Goal: Task Accomplishment & Management: Complete application form

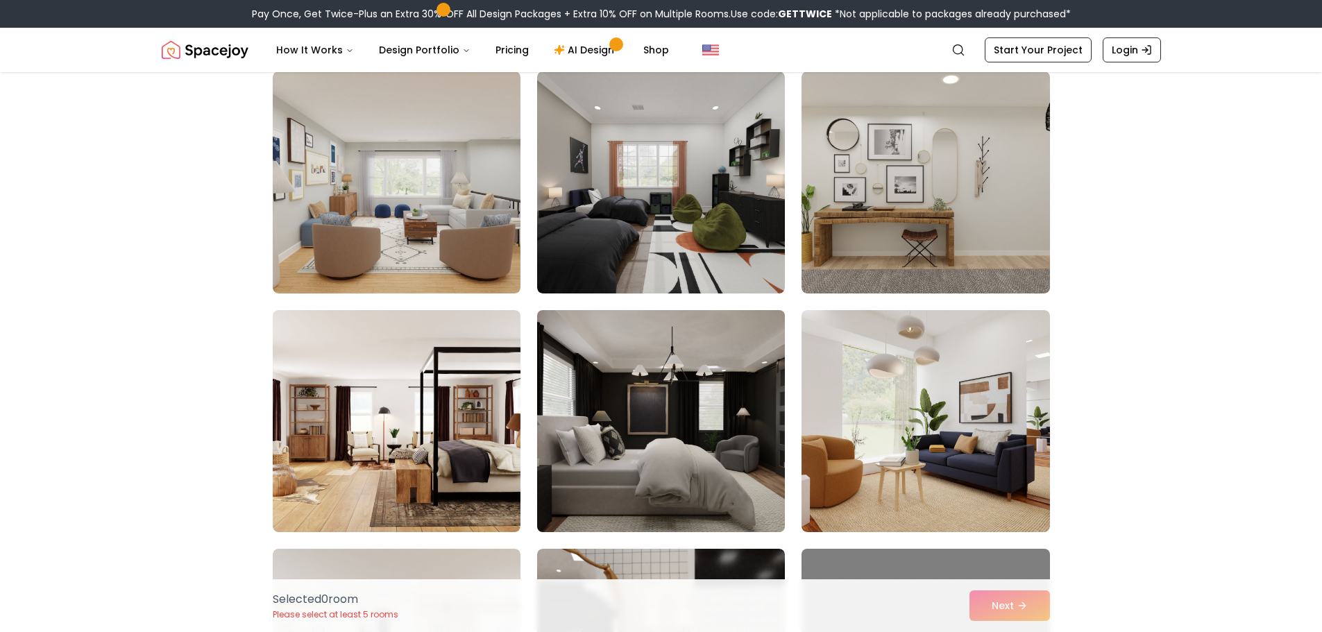
scroll to position [416, 0]
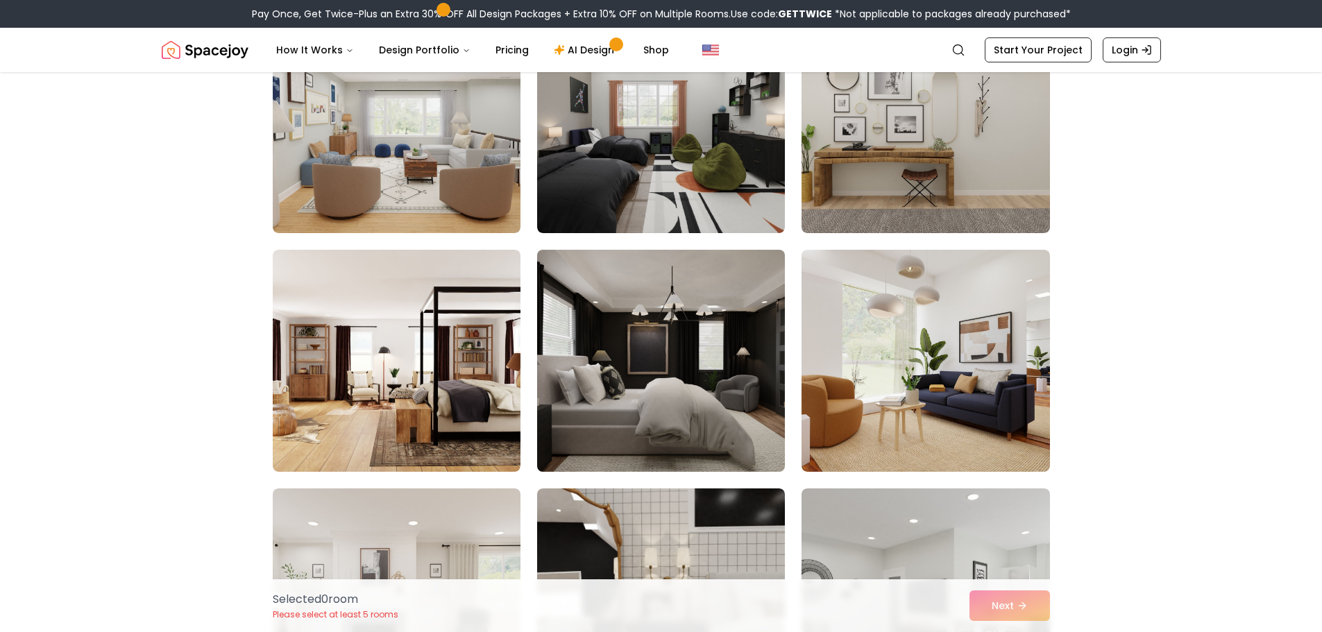
click at [706, 346] on img at bounding box center [661, 360] width 260 height 233
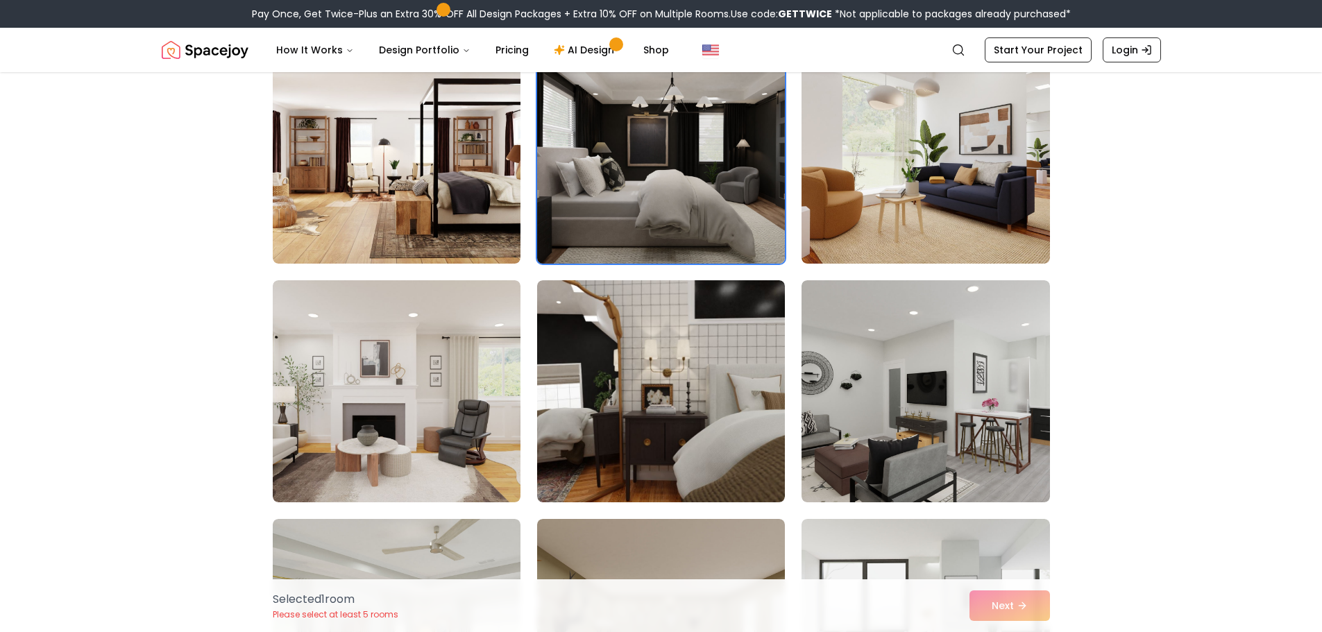
scroll to position [694, 0]
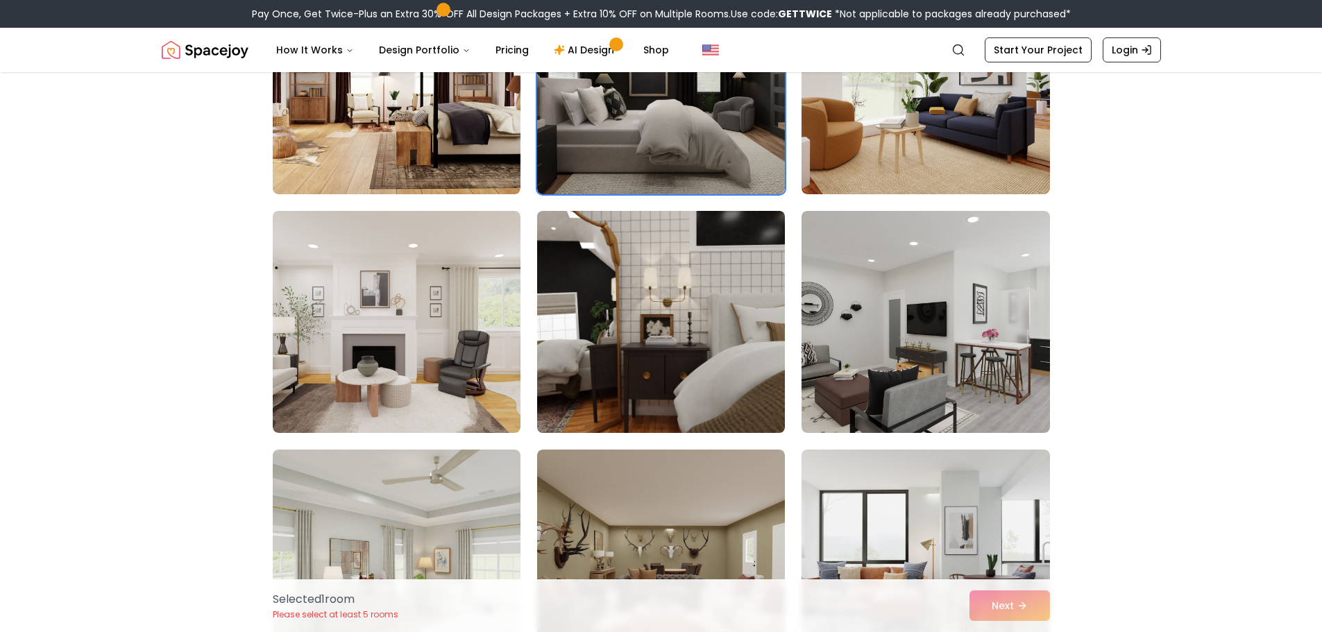
click at [658, 304] on img at bounding box center [661, 321] width 260 height 233
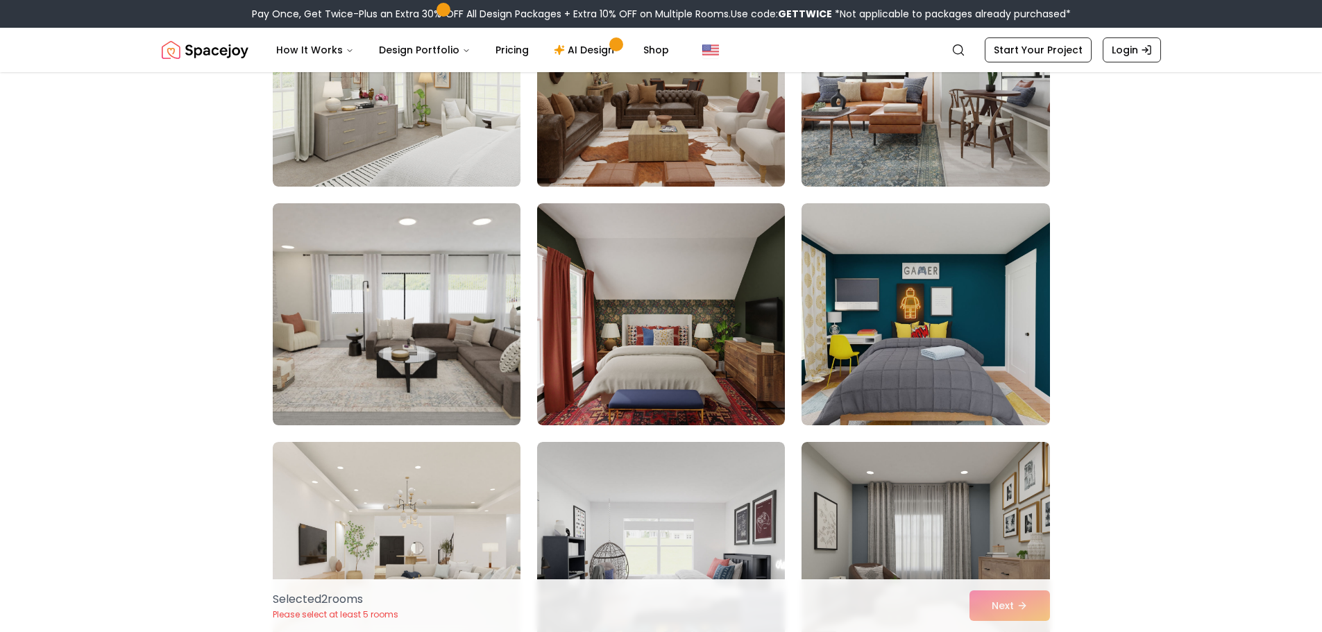
scroll to position [1180, 0]
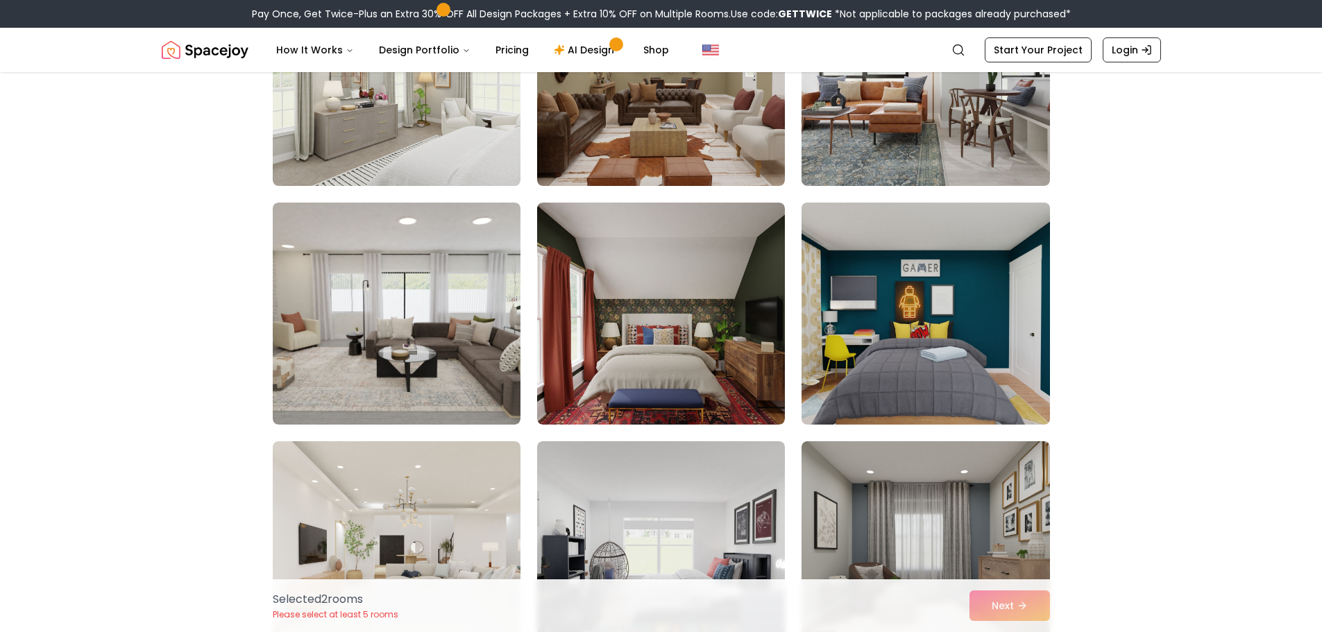
click at [914, 328] on img at bounding box center [925, 313] width 260 height 233
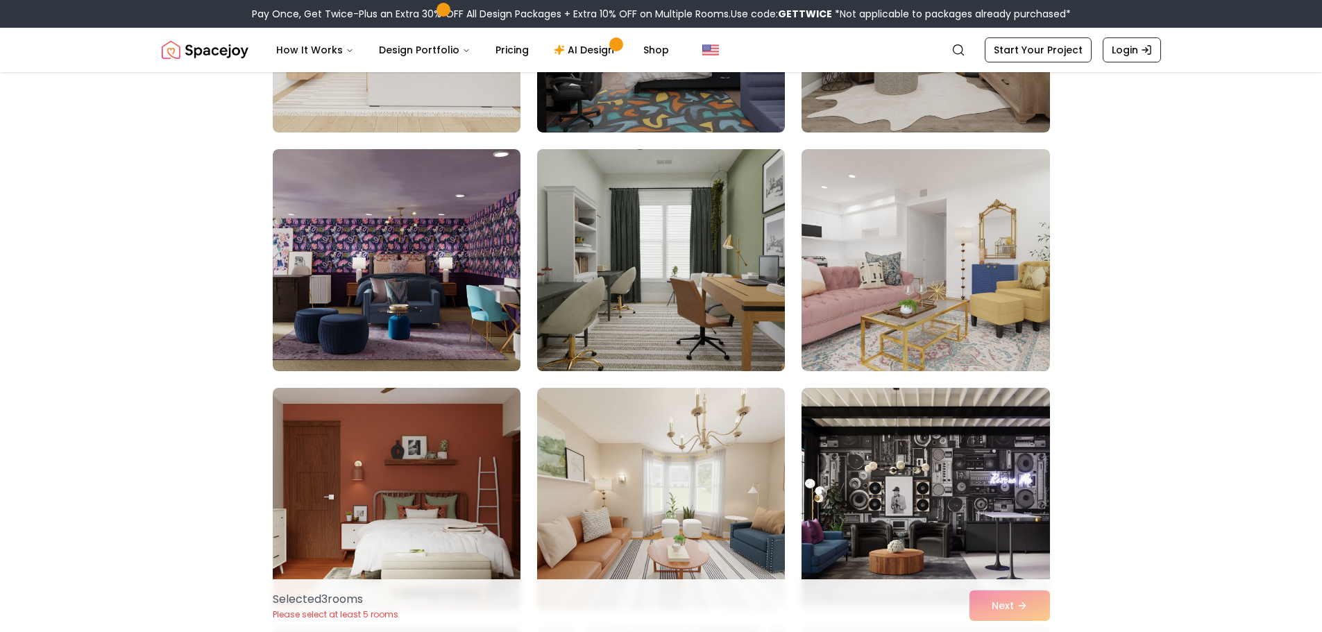
scroll to position [1735, 0]
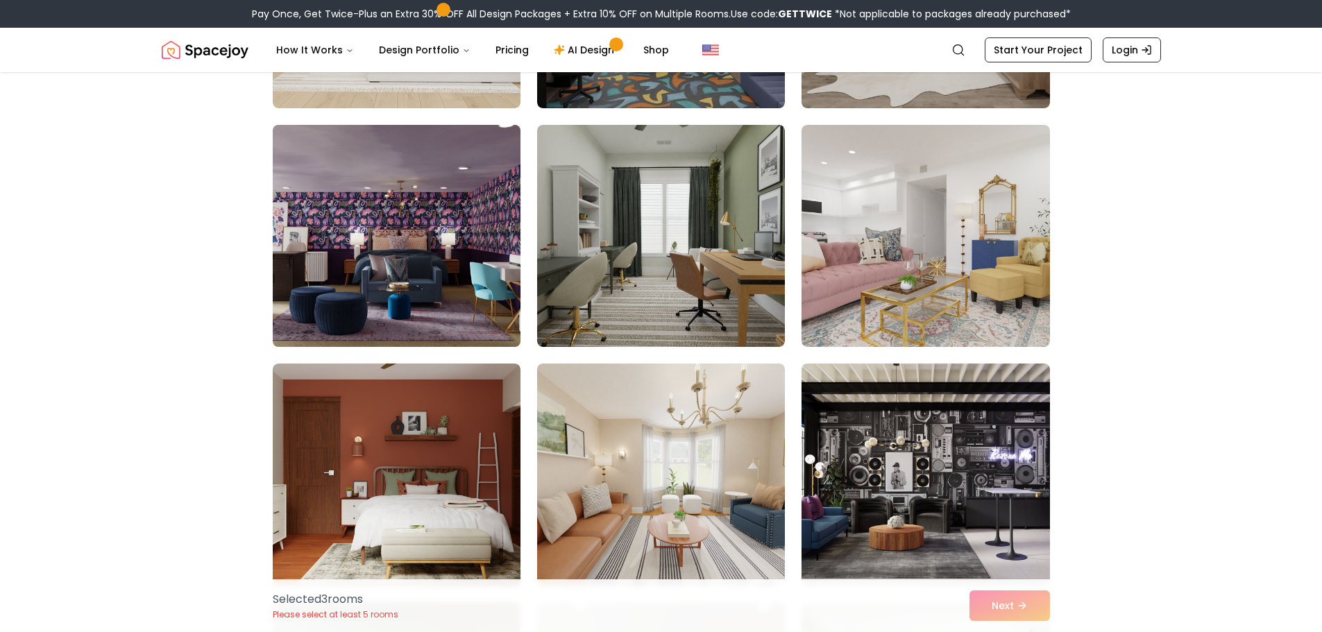
click at [412, 206] on img at bounding box center [397, 235] width 260 height 233
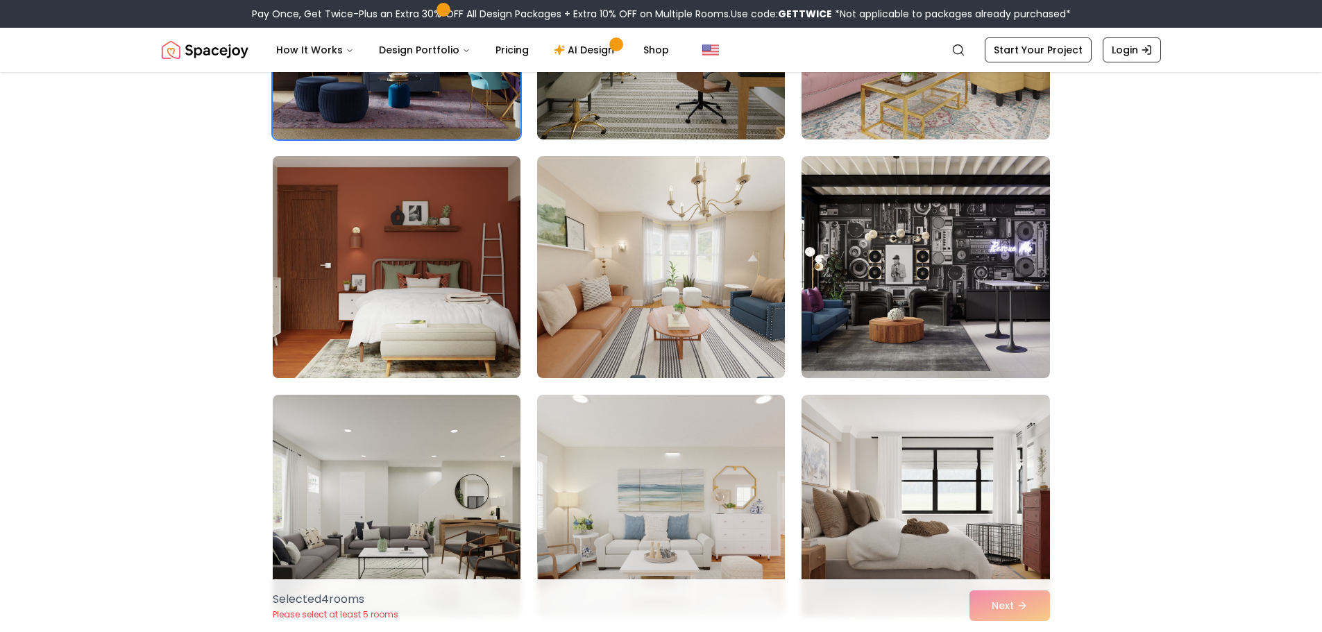
scroll to position [1943, 0]
click at [441, 239] on img at bounding box center [397, 266] width 260 height 233
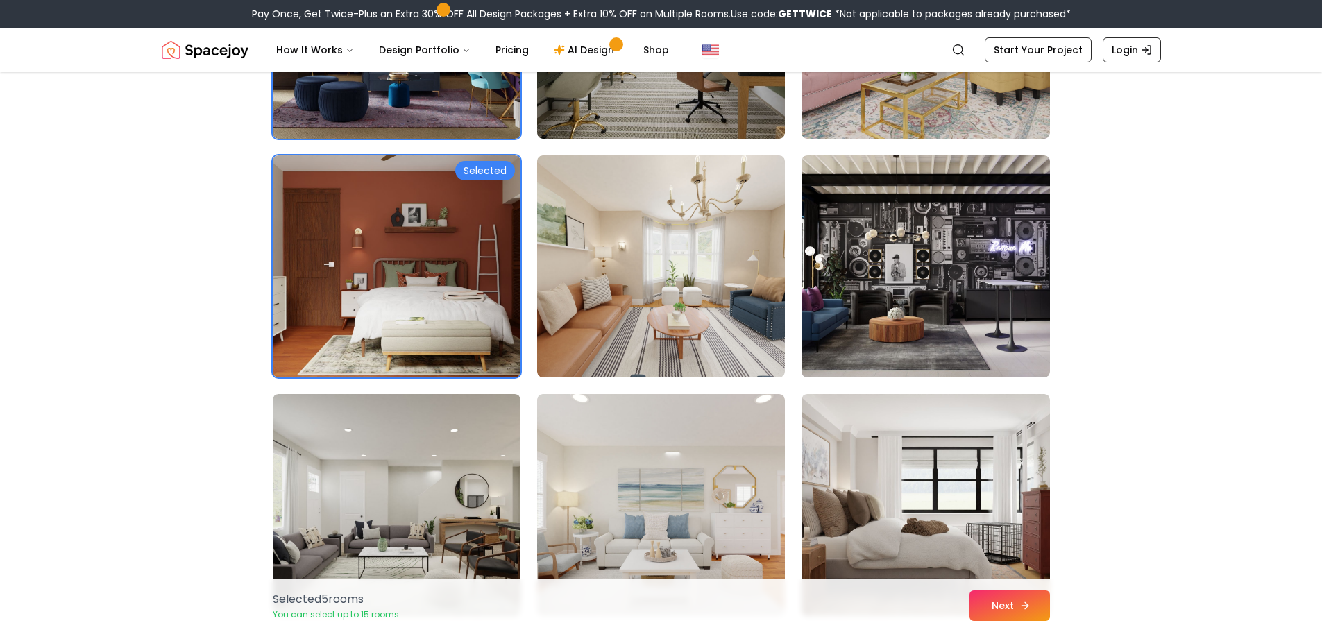
click at [1038, 604] on button "Next" at bounding box center [1010, 606] width 81 height 31
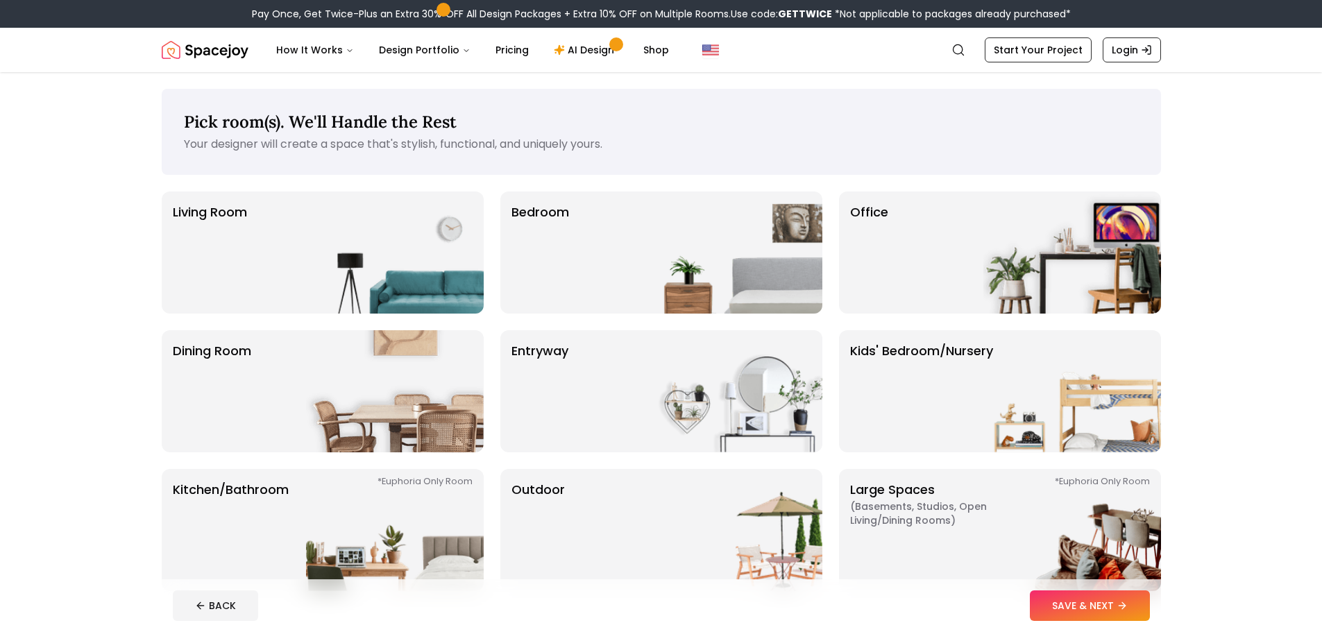
click at [553, 225] on p "Bedroom" at bounding box center [541, 253] width 58 height 100
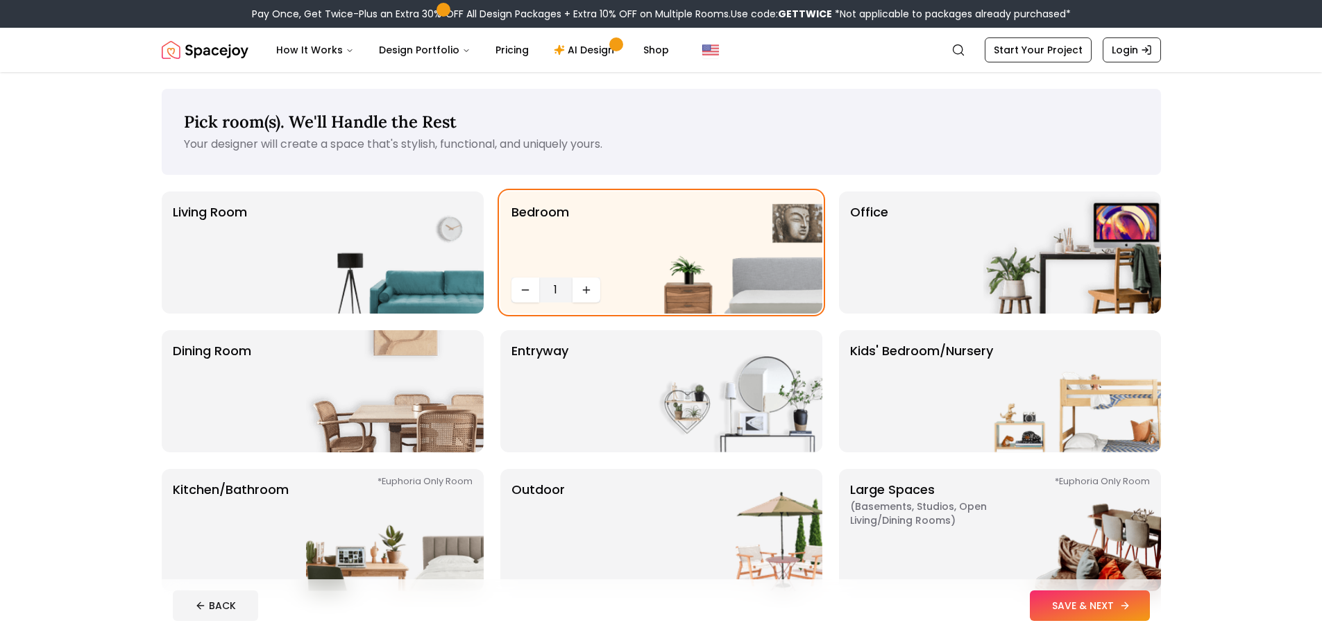
click at [1049, 607] on button "SAVE & NEXT" at bounding box center [1090, 606] width 120 height 31
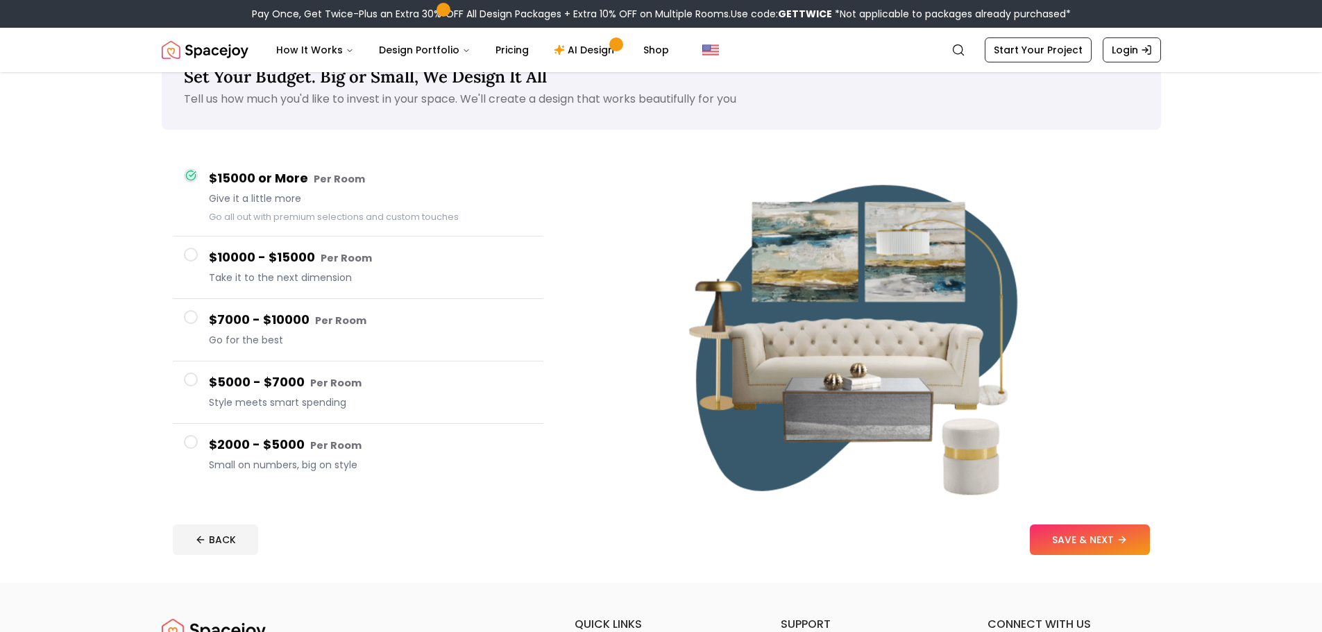
scroll to position [69, 0]
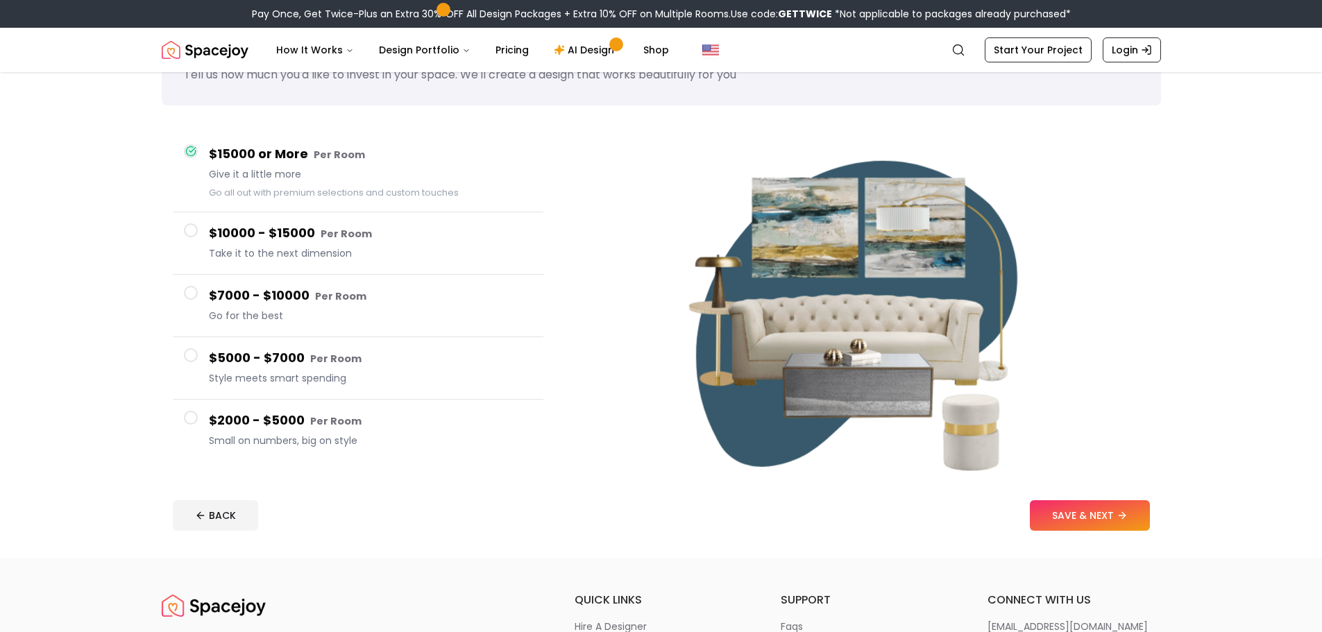
click at [190, 348] on span at bounding box center [191, 355] width 14 height 14
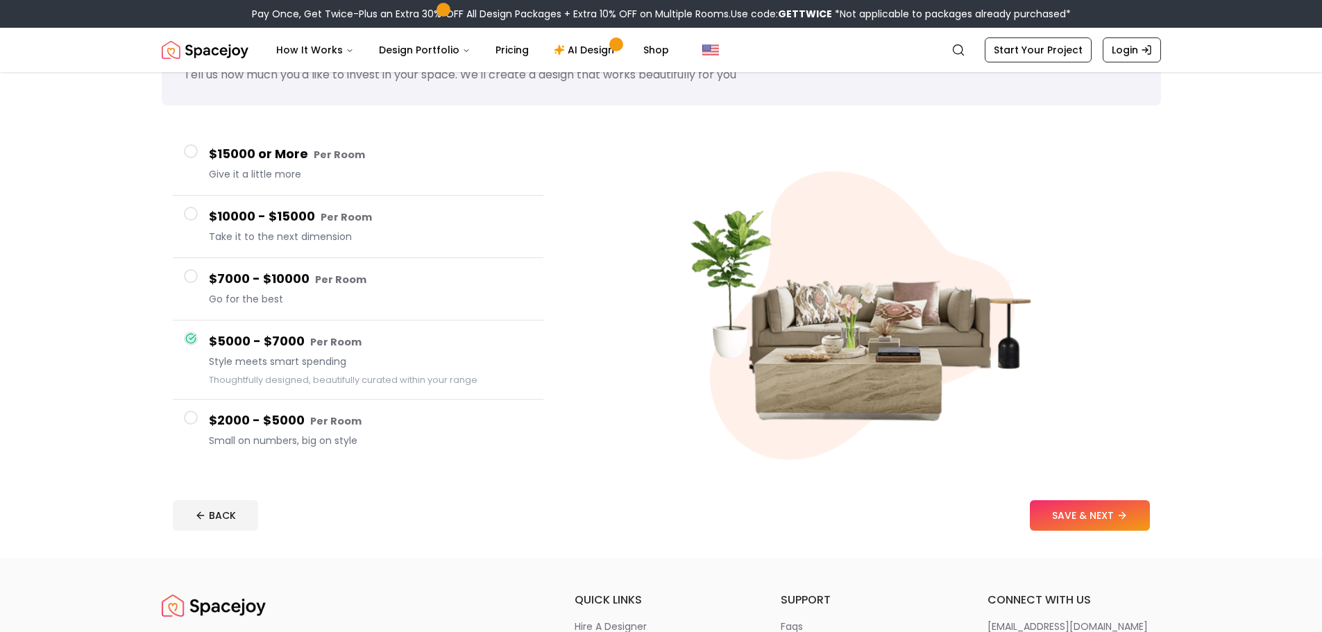
click at [184, 410] on button "$2000 - $5000 Per Room Small on numbers, big on style" at bounding box center [358, 431] width 371 height 62
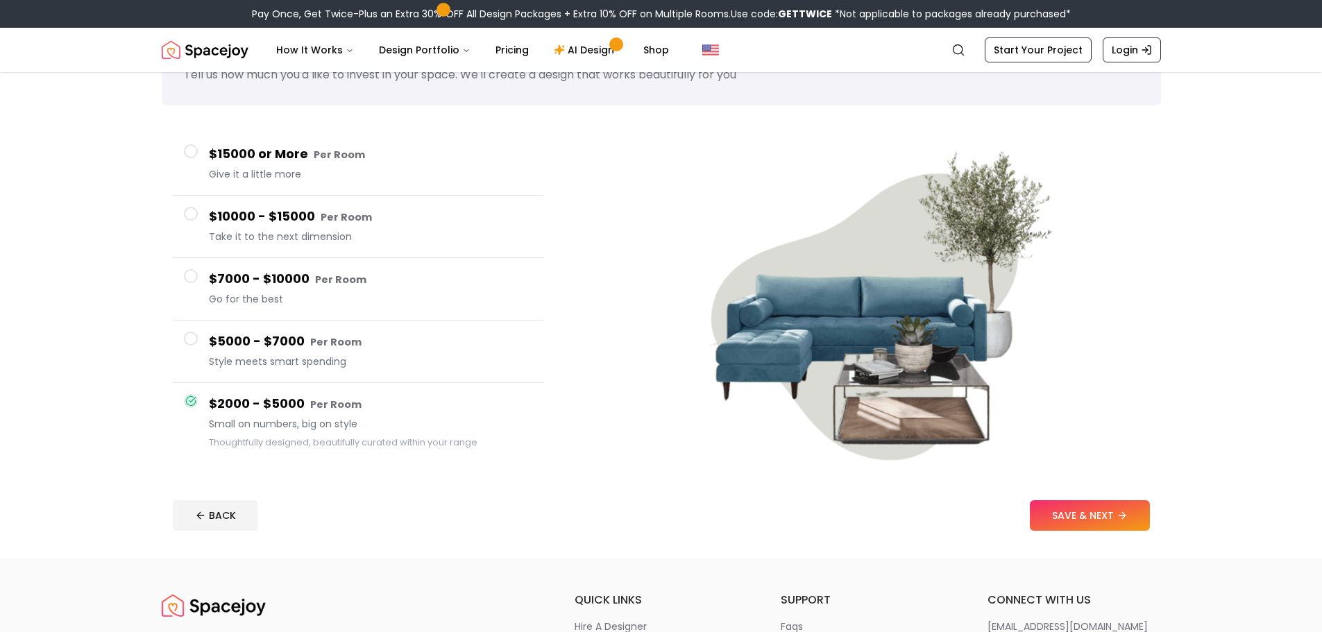
drag, startPoint x: 1082, startPoint y: 503, endPoint x: 1073, endPoint y: 497, distance: 11.0
click at [1080, 501] on button "SAVE & NEXT" at bounding box center [1090, 515] width 120 height 31
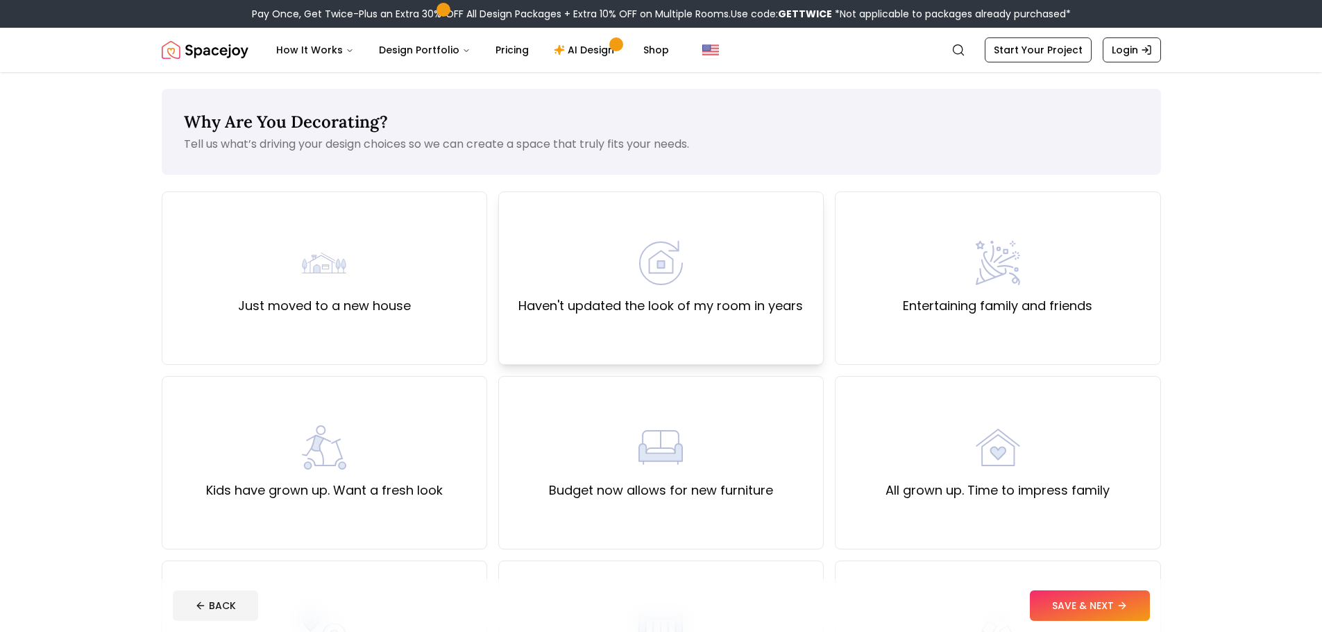
click at [729, 312] on label "Haven't updated the look of my room in years" at bounding box center [660, 305] width 285 height 19
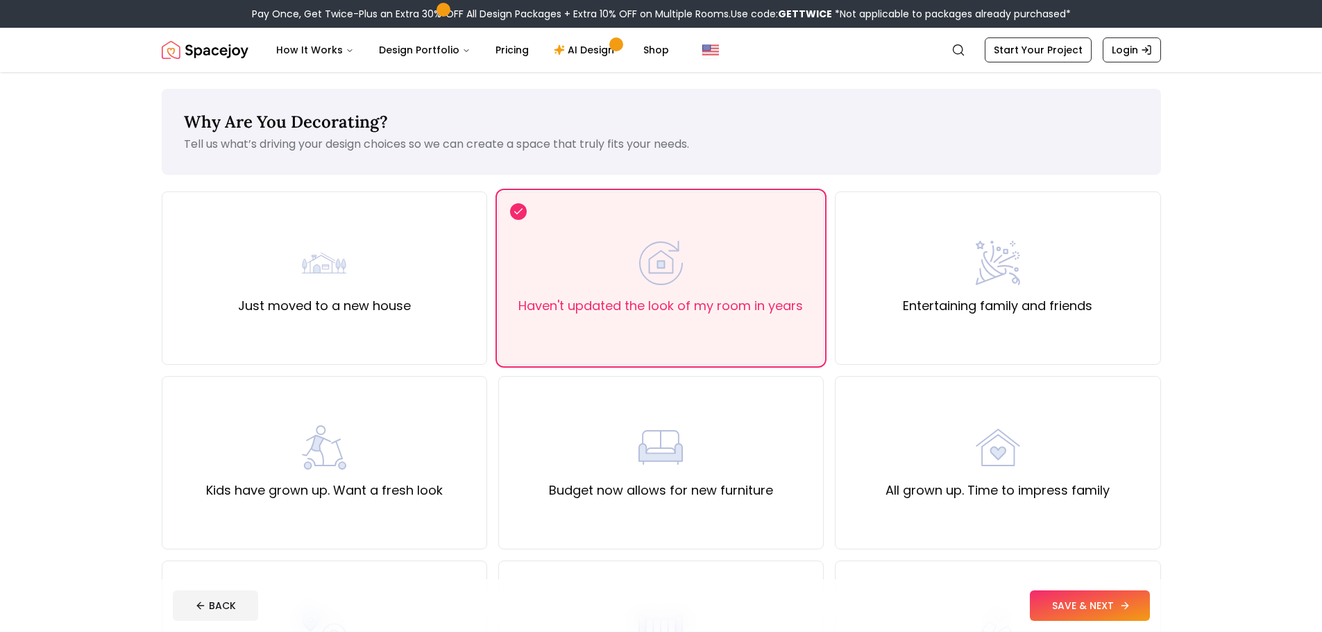
click at [1137, 608] on button "SAVE & NEXT" at bounding box center [1090, 606] width 120 height 31
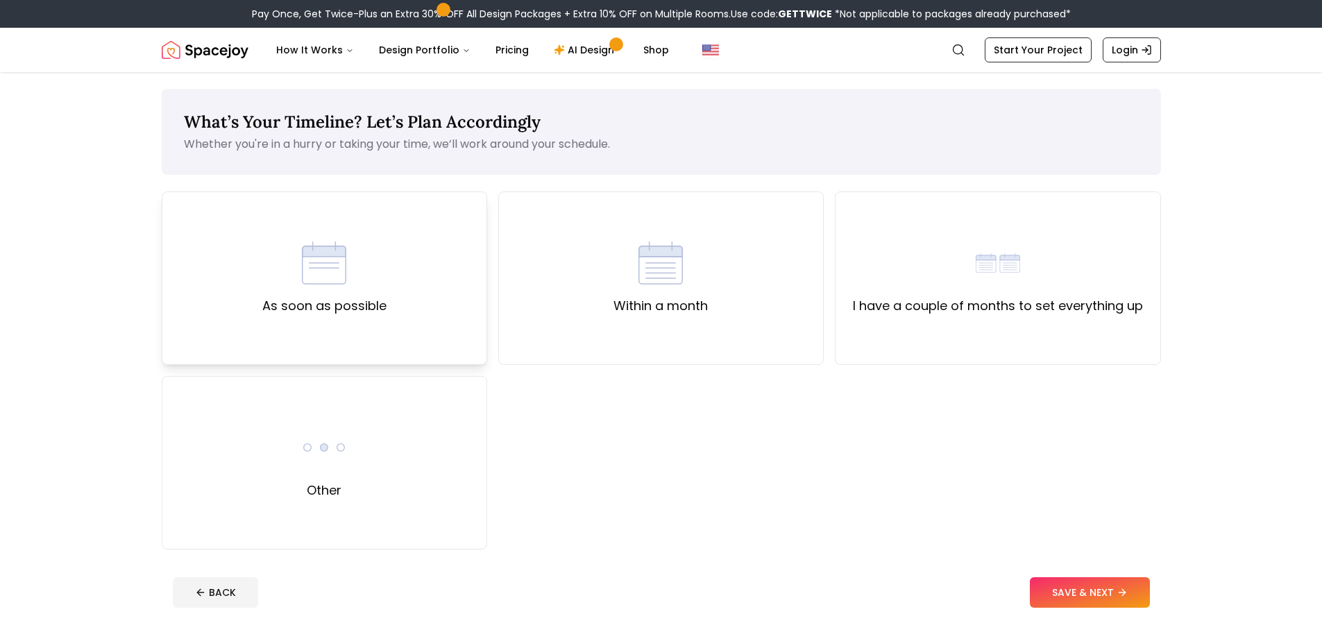
click at [380, 314] on label "As soon as possible" at bounding box center [324, 305] width 124 height 19
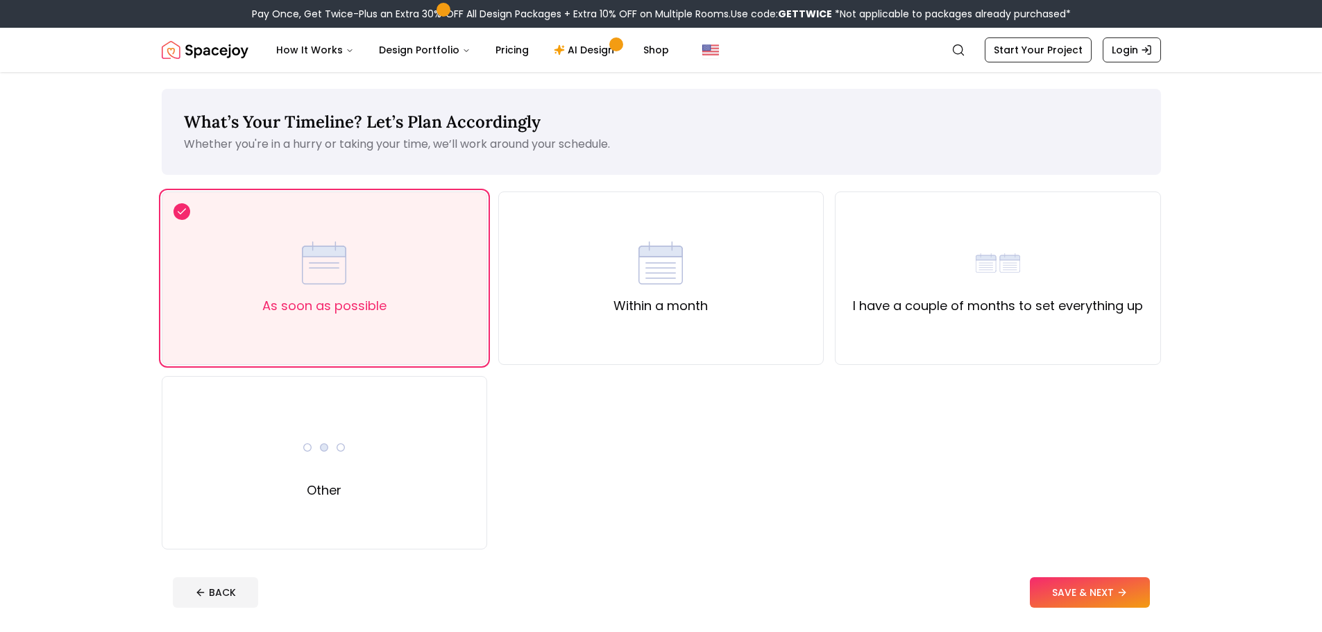
click at [1061, 587] on button "SAVE & NEXT" at bounding box center [1090, 592] width 120 height 31
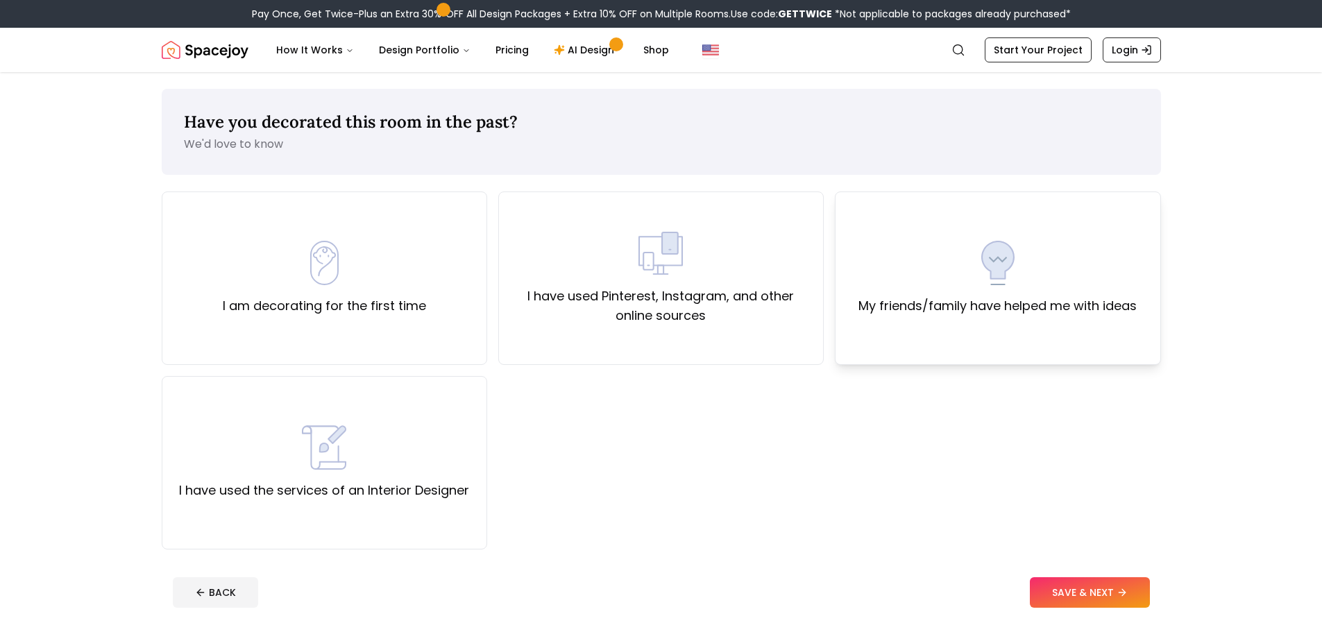
click at [937, 332] on div "My friends/family have helped me with ideas" at bounding box center [998, 279] width 326 height 174
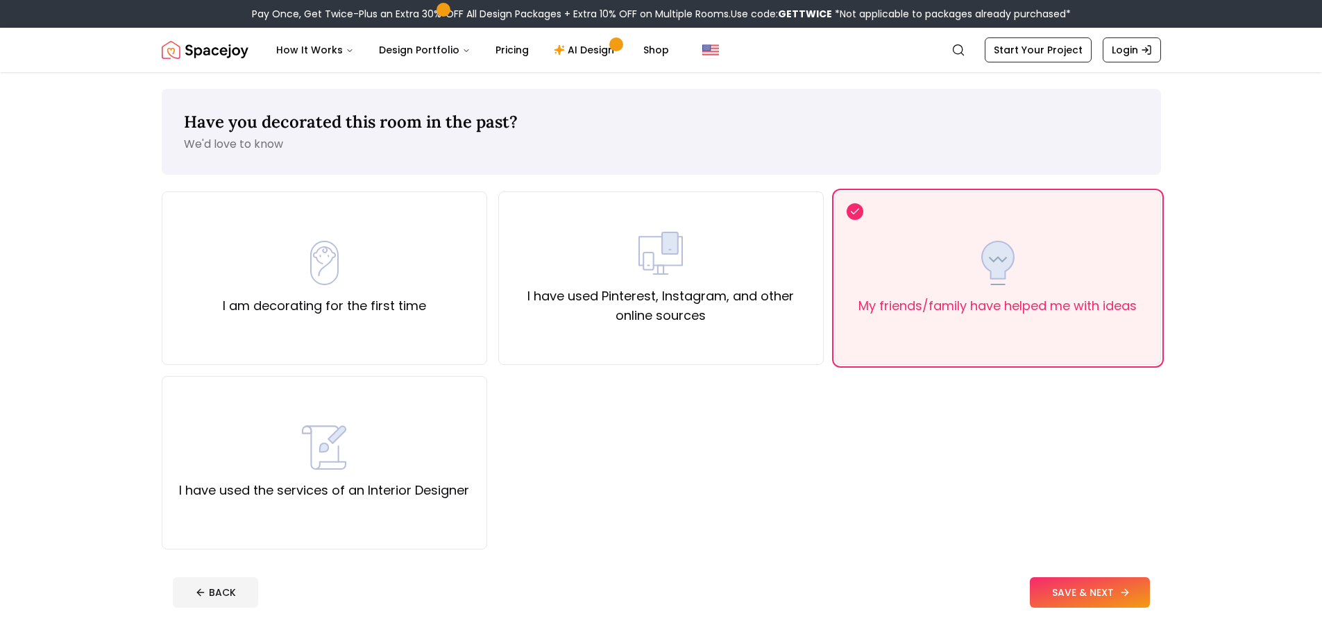
click at [1099, 595] on button "SAVE & NEXT" at bounding box center [1090, 592] width 120 height 31
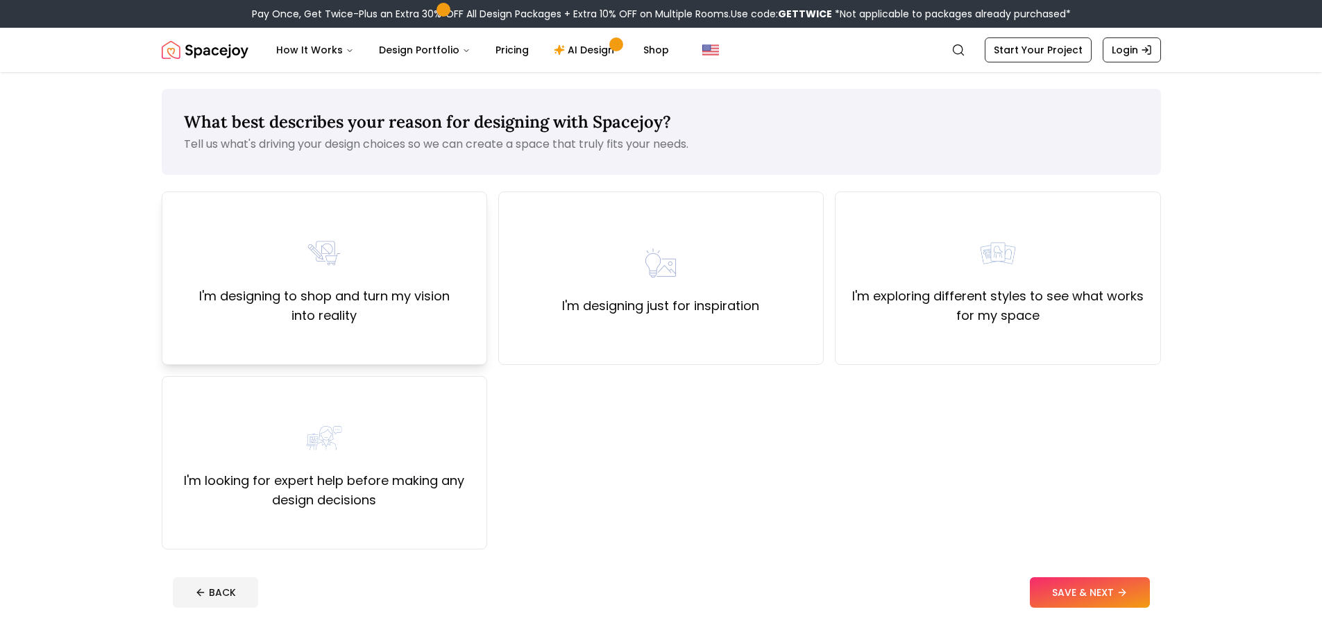
click at [458, 319] on label "I'm designing to shop and turn my vision into reality" at bounding box center [325, 306] width 302 height 39
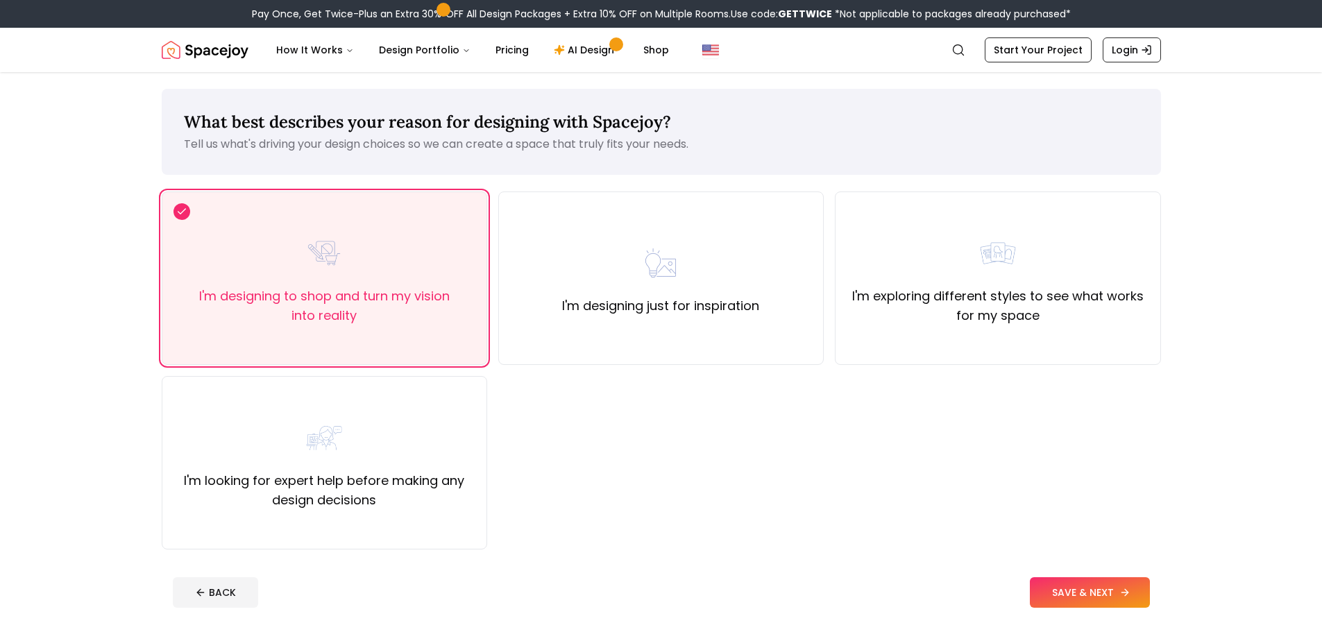
click at [1070, 593] on button "SAVE & NEXT" at bounding box center [1090, 592] width 120 height 31
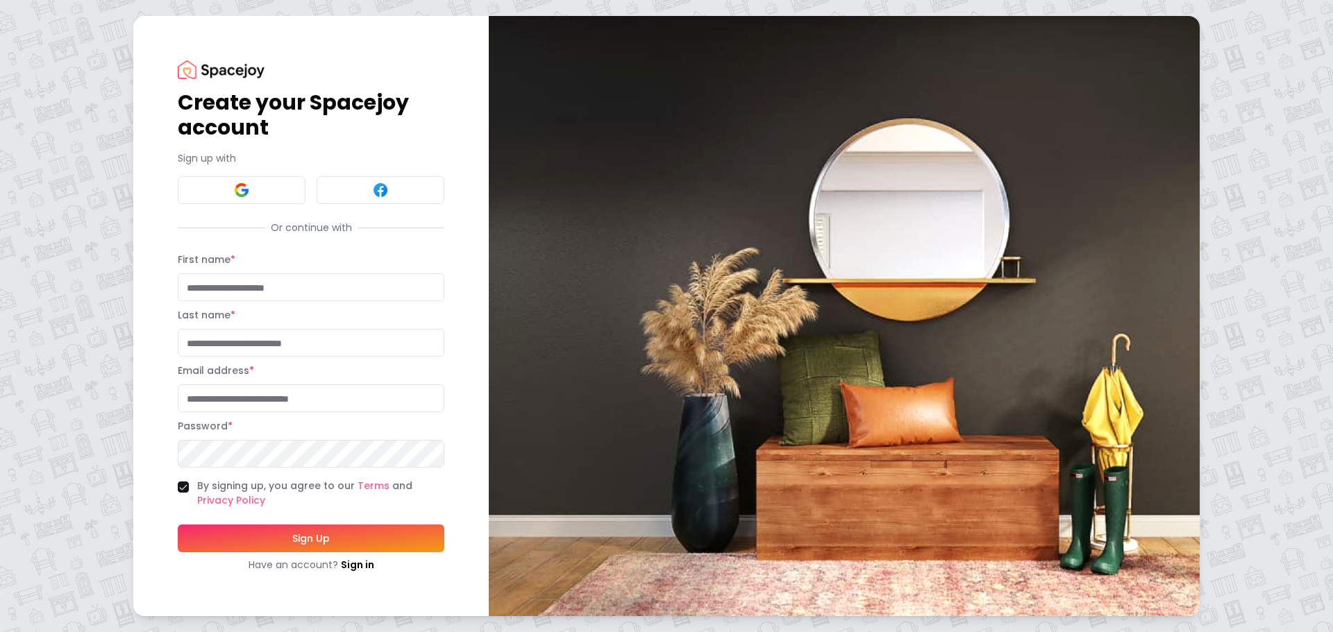
click at [238, 190] on img at bounding box center [241, 190] width 17 height 17
